Goal: Information Seeking & Learning: Learn about a topic

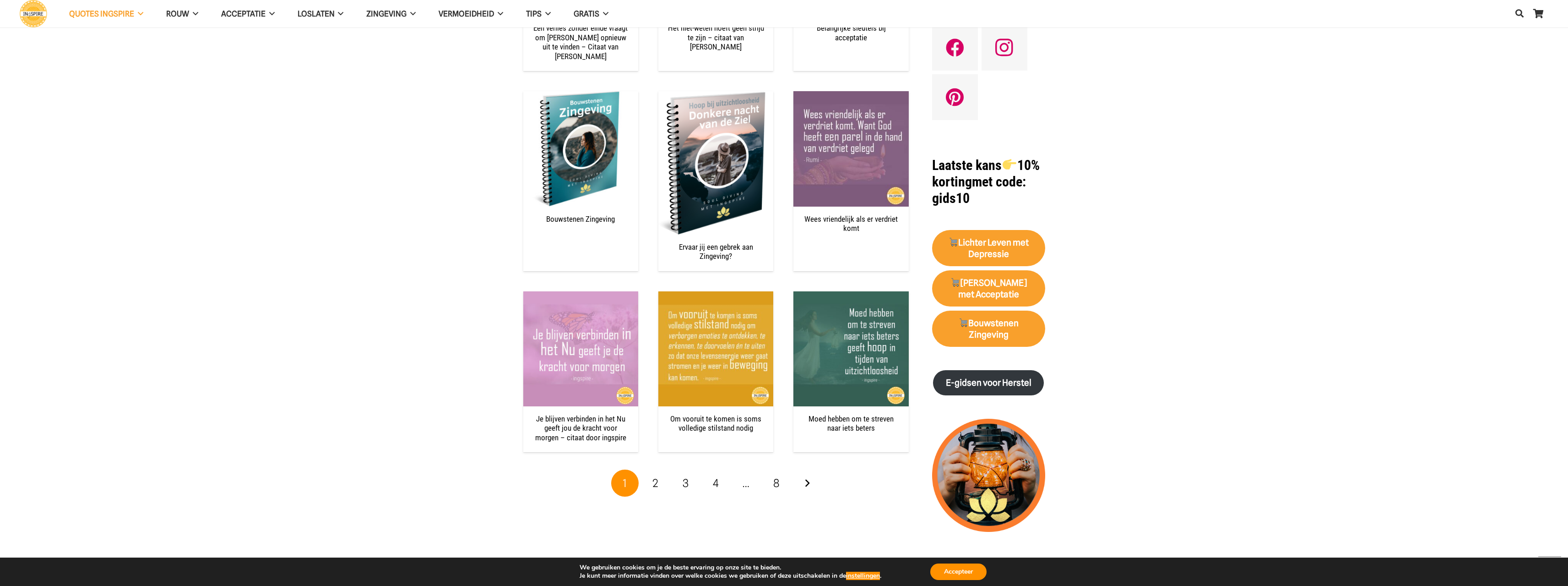
scroll to position [1007, 0]
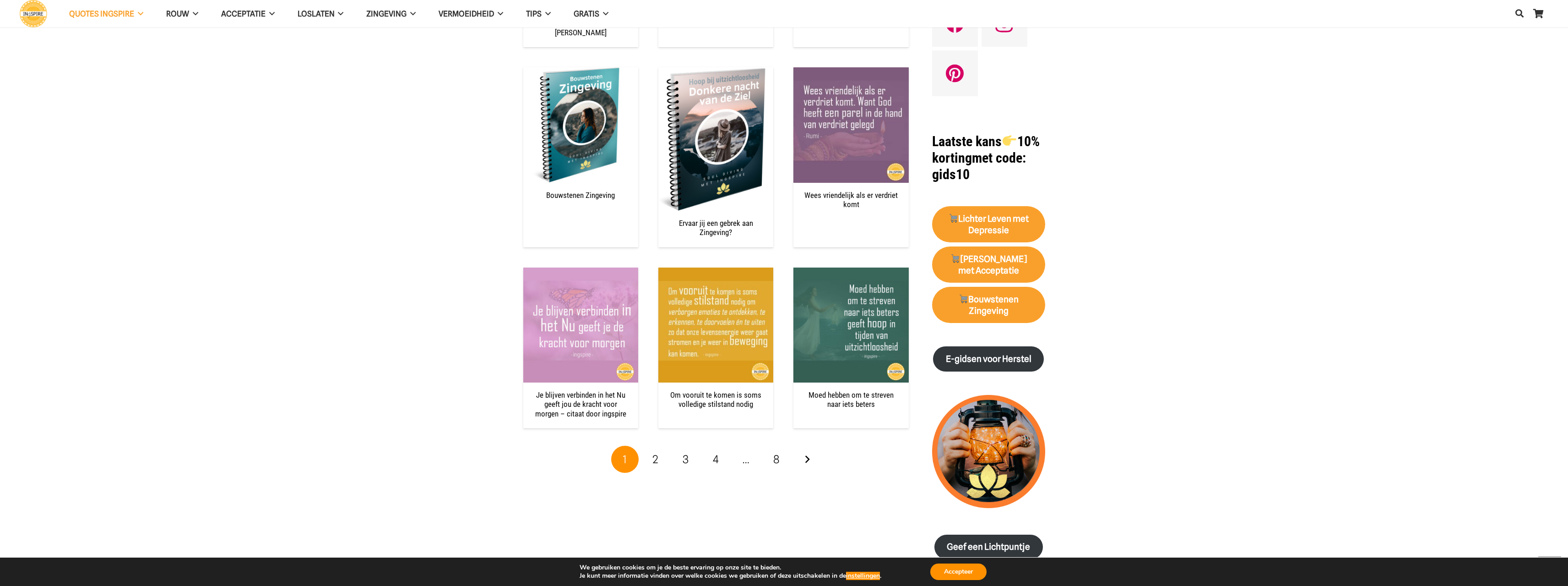
click at [648, 450] on link "2" at bounding box center [655, 459] width 28 height 28
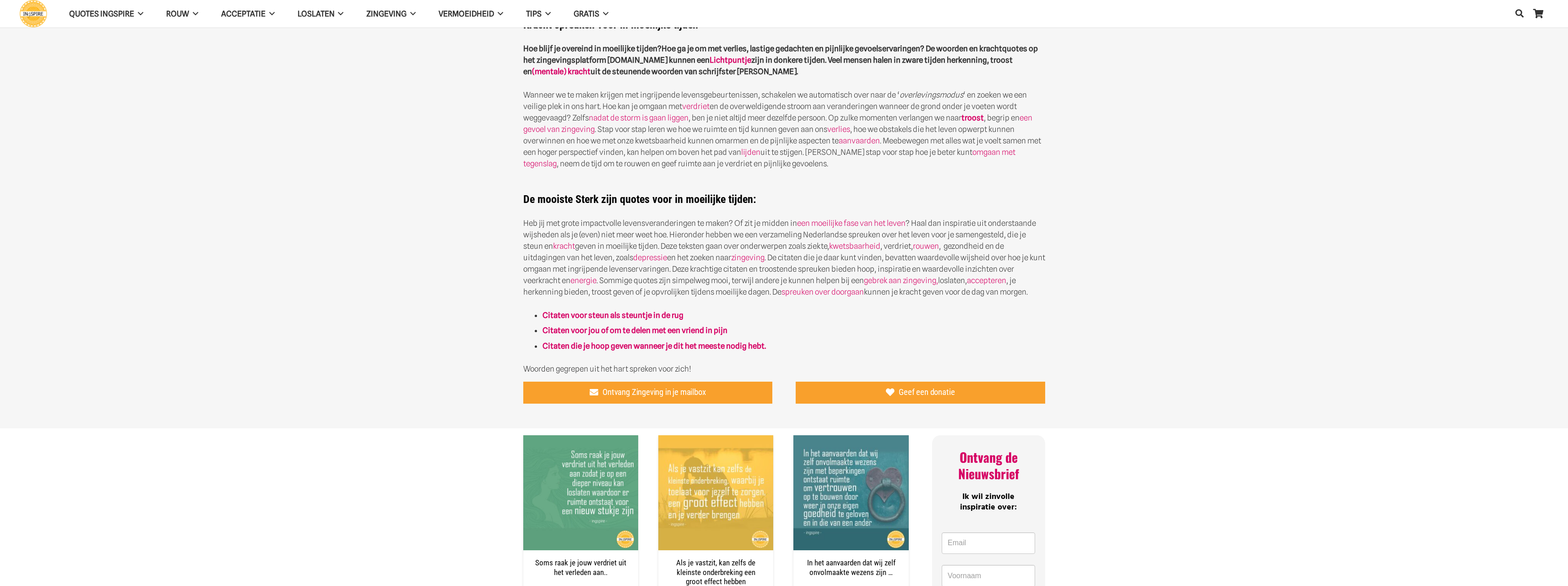
scroll to position [274, 0]
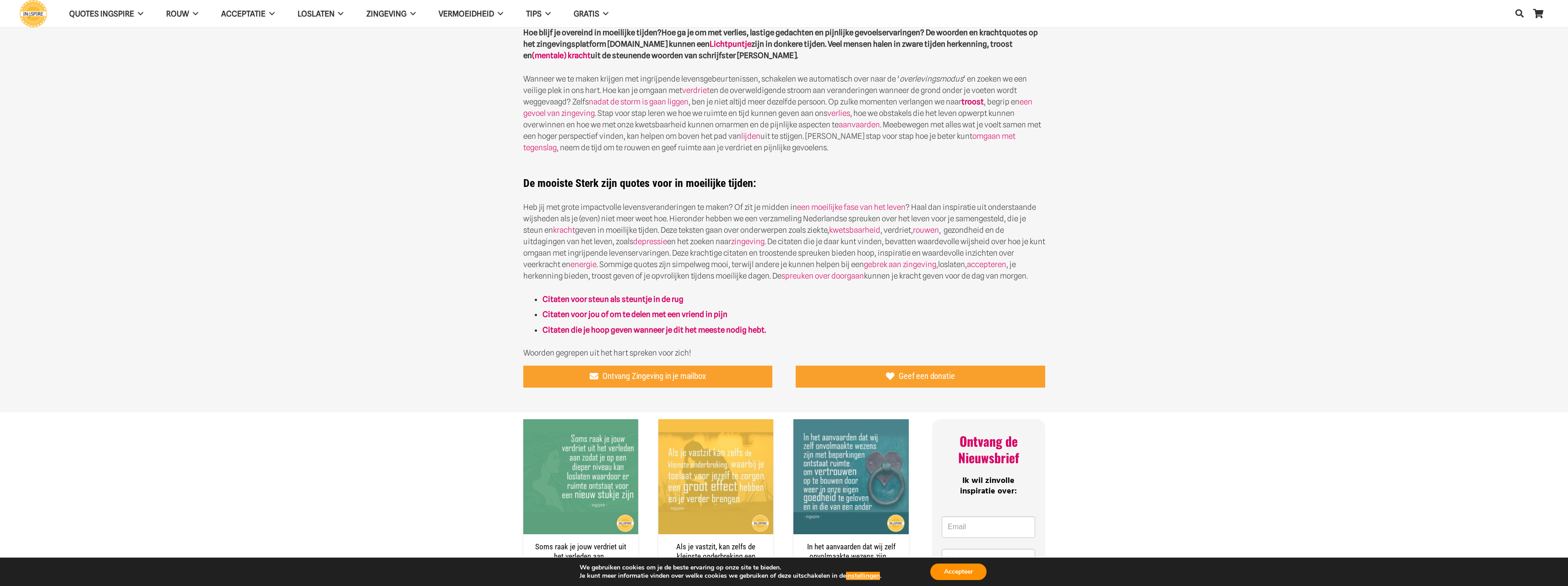
click at [627, 296] on strong "Citaten voor steun als steuntje in de rug" at bounding box center [613, 299] width 141 height 9
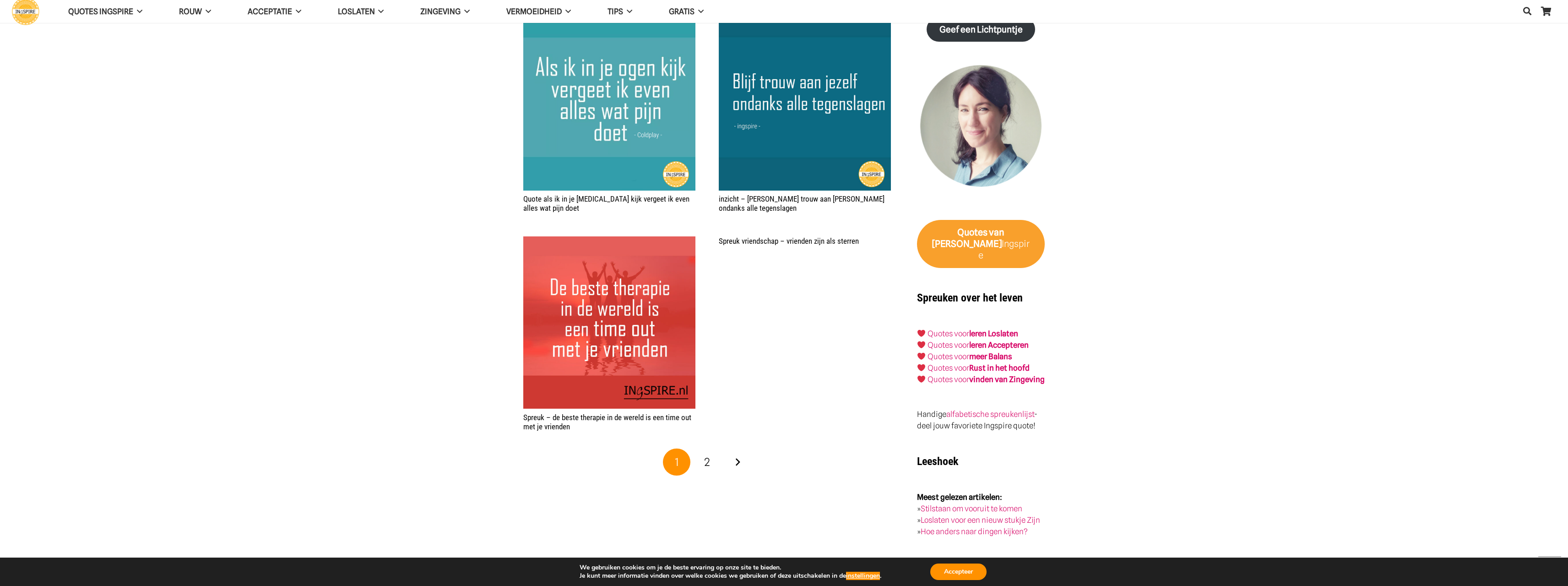
scroll to position [1282, 0]
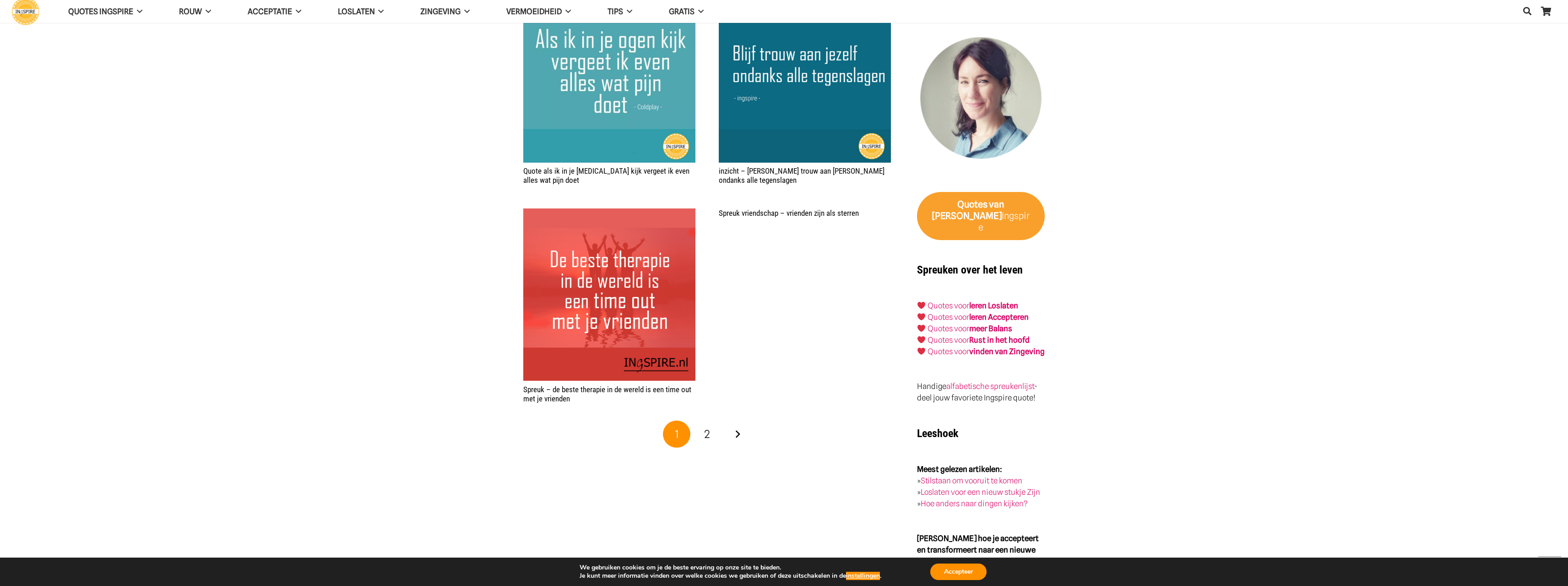
click at [711, 440] on link "2" at bounding box center [707, 434] width 28 height 28
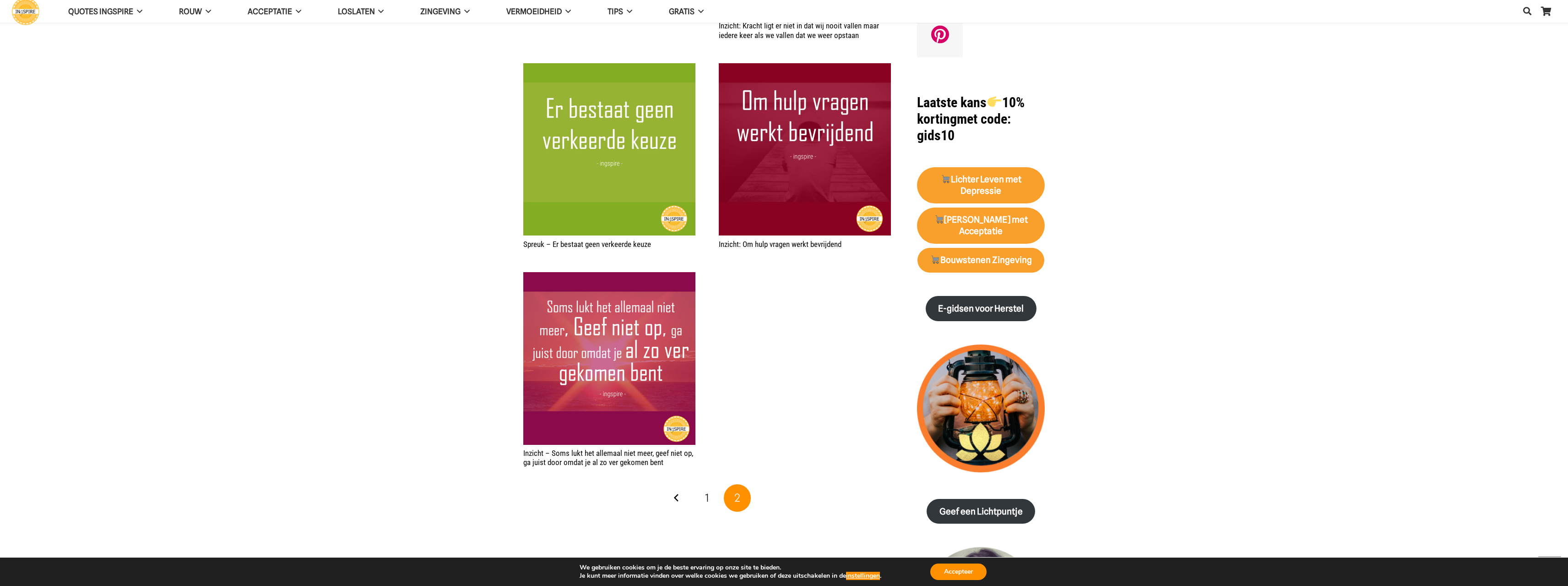
scroll to position [779, 0]
